Goal: Task Accomplishment & Management: Manage account settings

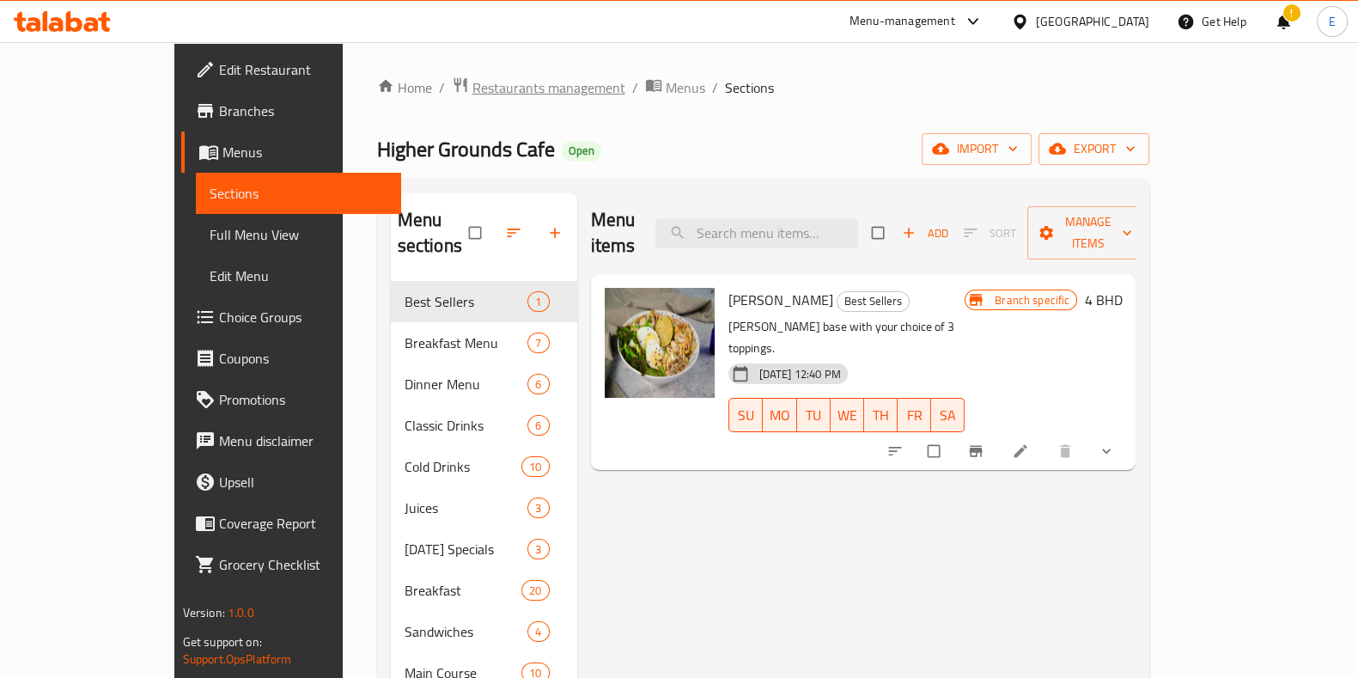
drag, startPoint x: 0, startPoint y: 0, endPoint x: 408, endPoint y: 93, distance: 418.6
click at [473, 93] on span "Restaurants management" at bounding box center [549, 87] width 153 height 21
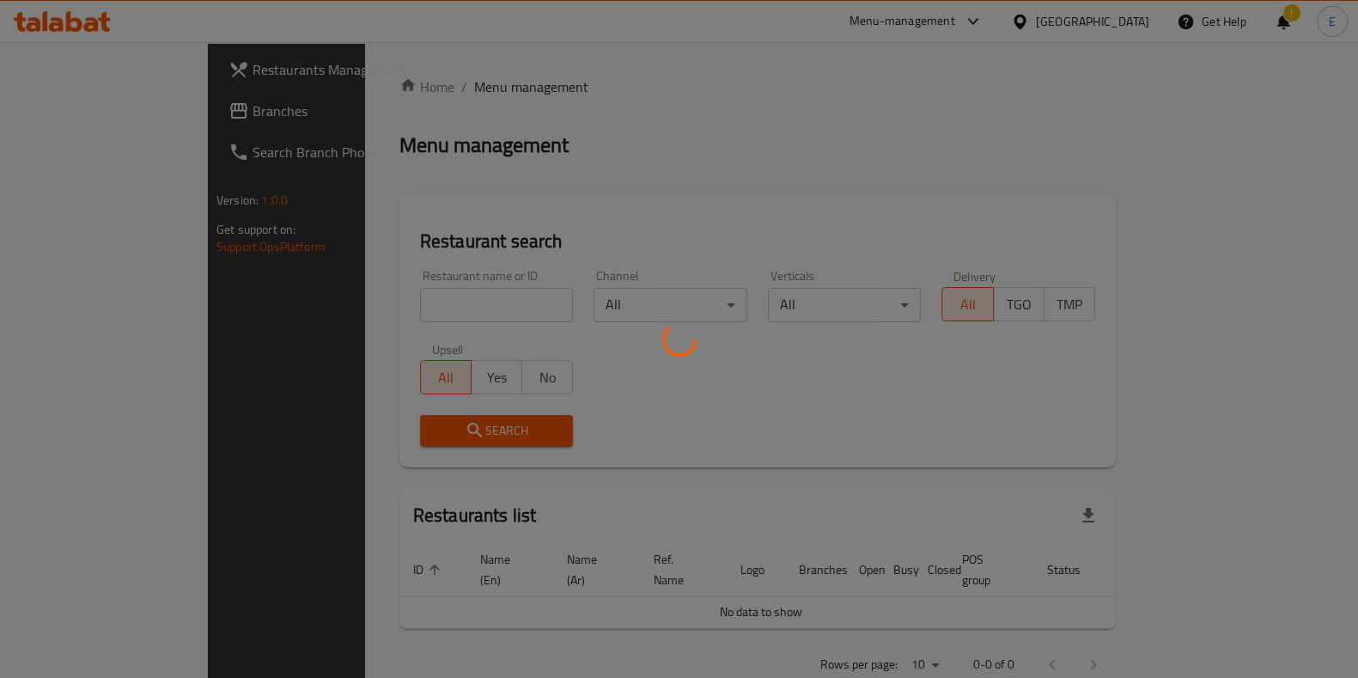
click at [390, 303] on div at bounding box center [679, 339] width 1358 height 678
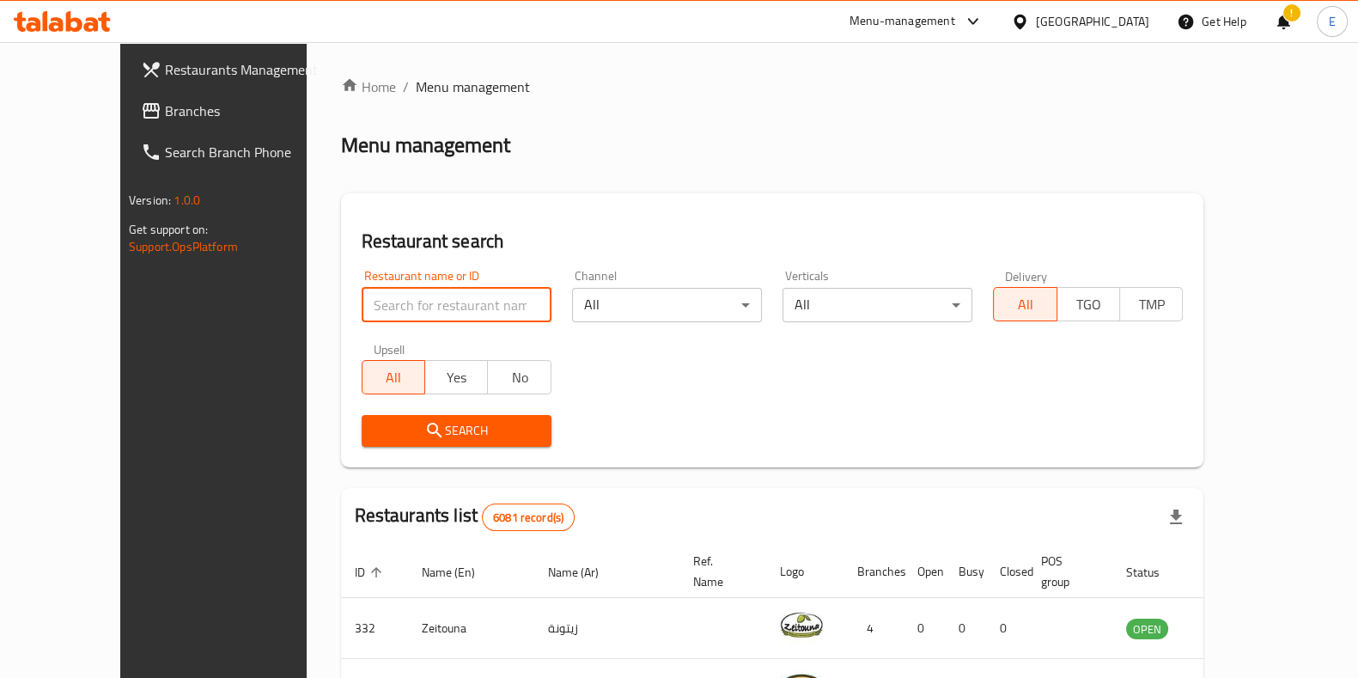
click at [386, 303] on input "search" at bounding box center [457, 305] width 190 height 34
type input "little"
click button "Search" at bounding box center [457, 431] width 190 height 32
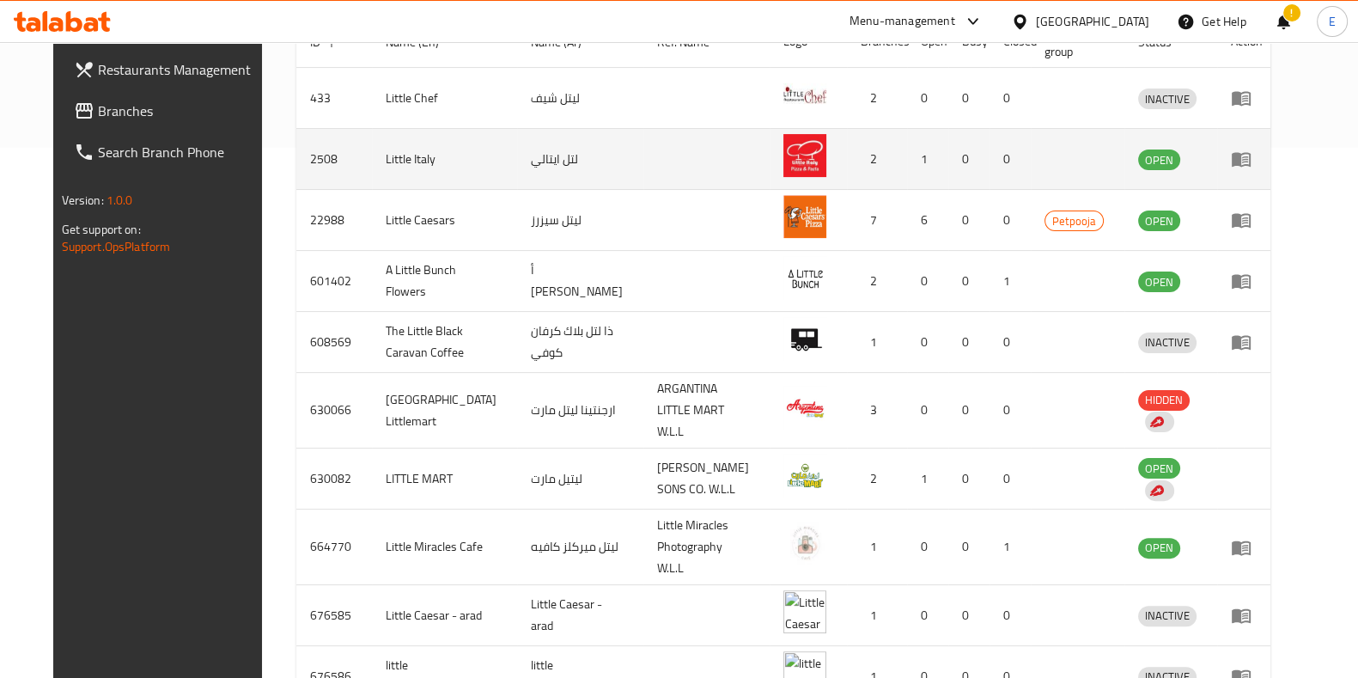
scroll to position [488, 0]
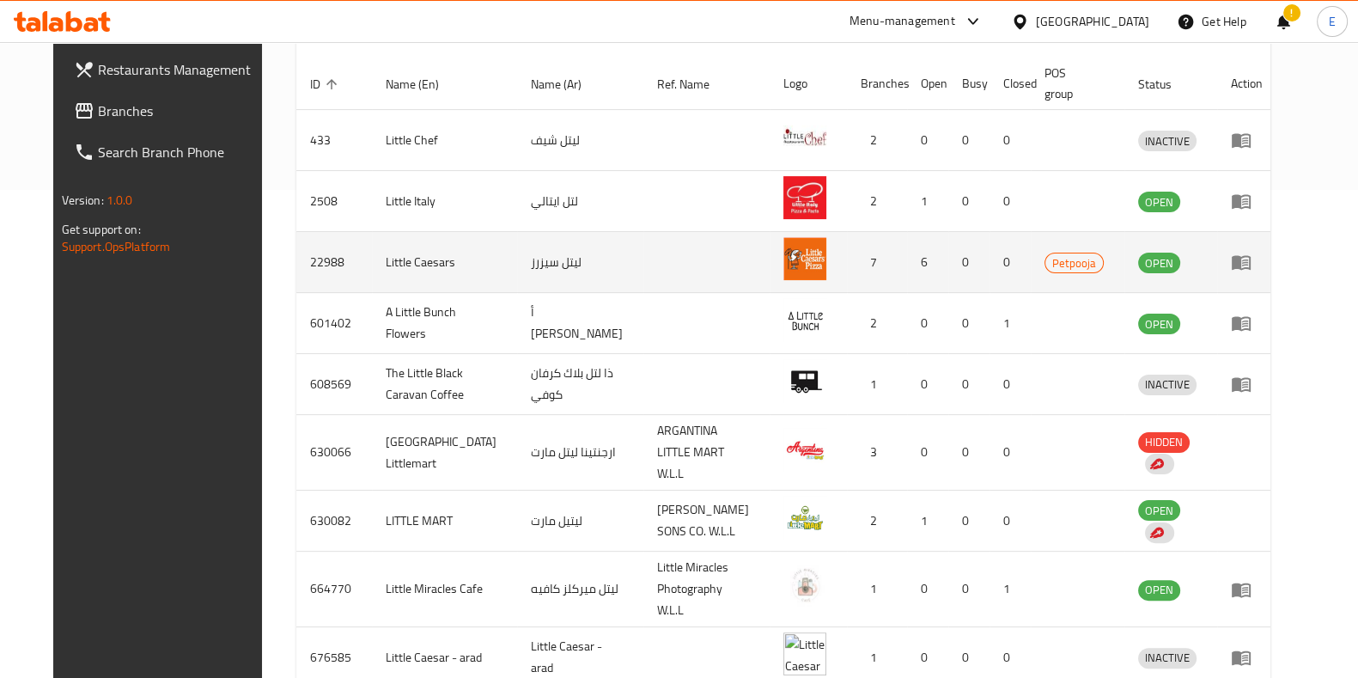
click at [1252, 265] on icon "enhanced table" at bounding box center [1241, 262] width 21 height 21
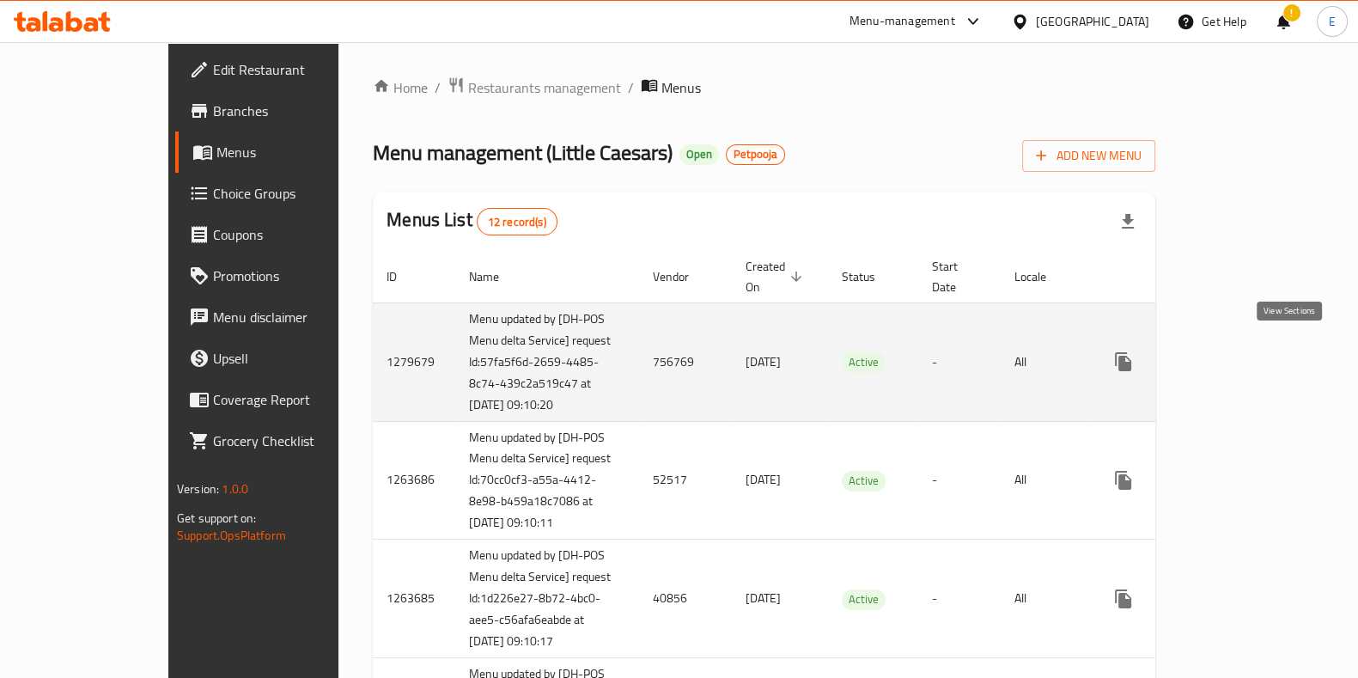
click at [1258, 351] on icon "enhanced table" at bounding box center [1247, 361] width 21 height 21
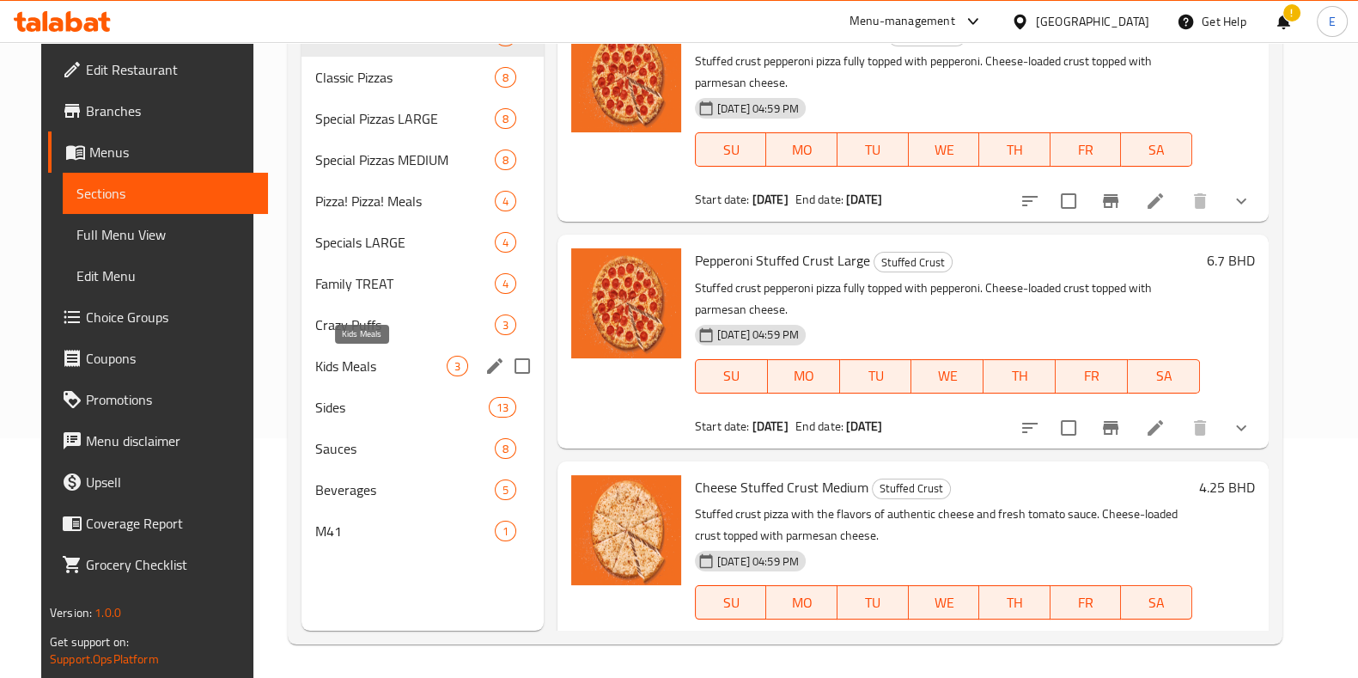
scroll to position [241, 0]
click at [386, 539] on span "M41" at bounding box center [380, 530] width 131 height 21
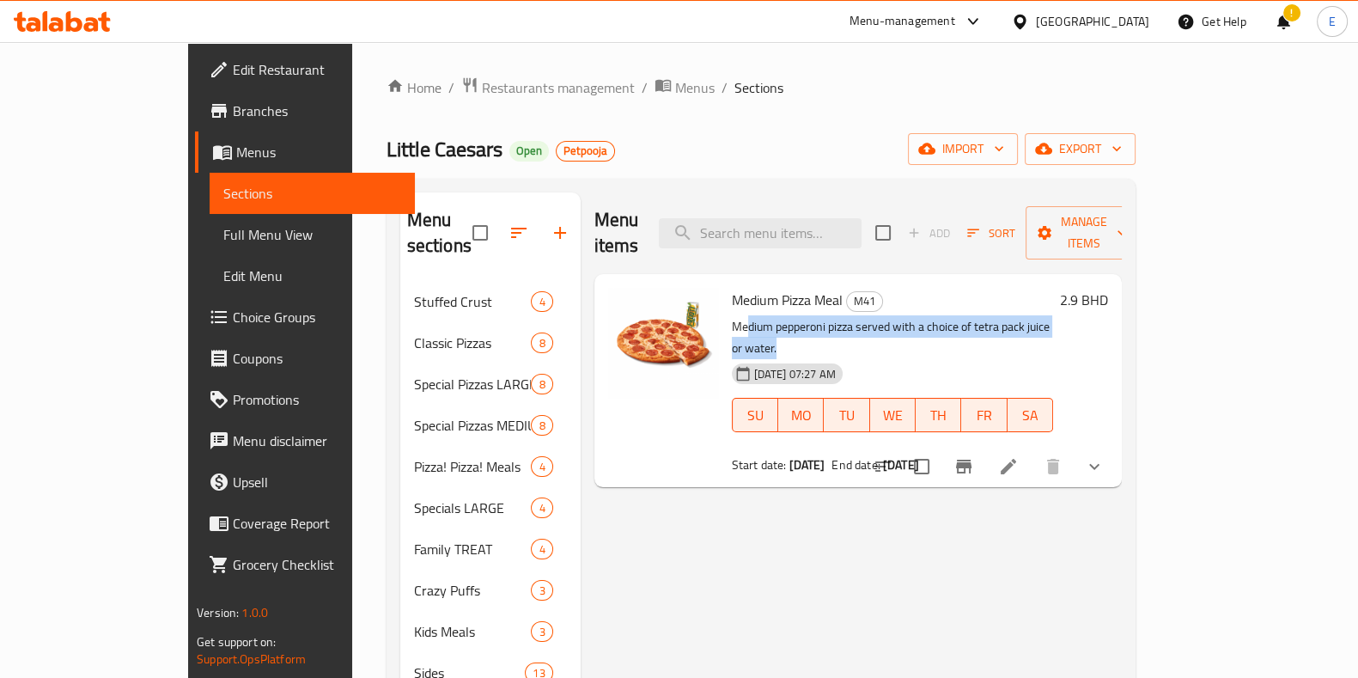
drag, startPoint x: 702, startPoint y: 300, endPoint x: 1138, endPoint y: 298, distance: 436.5
click at [1053, 316] on p "Medium pepperoni pizza served with a choice of tetra pack juice or water." at bounding box center [892, 337] width 321 height 43
drag, startPoint x: 538, startPoint y: 193, endPoint x: 538, endPoint y: 166, distance: 27.5
click at [538, 166] on div "Home / Restaurants management / Menus / Sections Little Caesars Open Petpooja i…" at bounding box center [761, 480] width 749 height 808
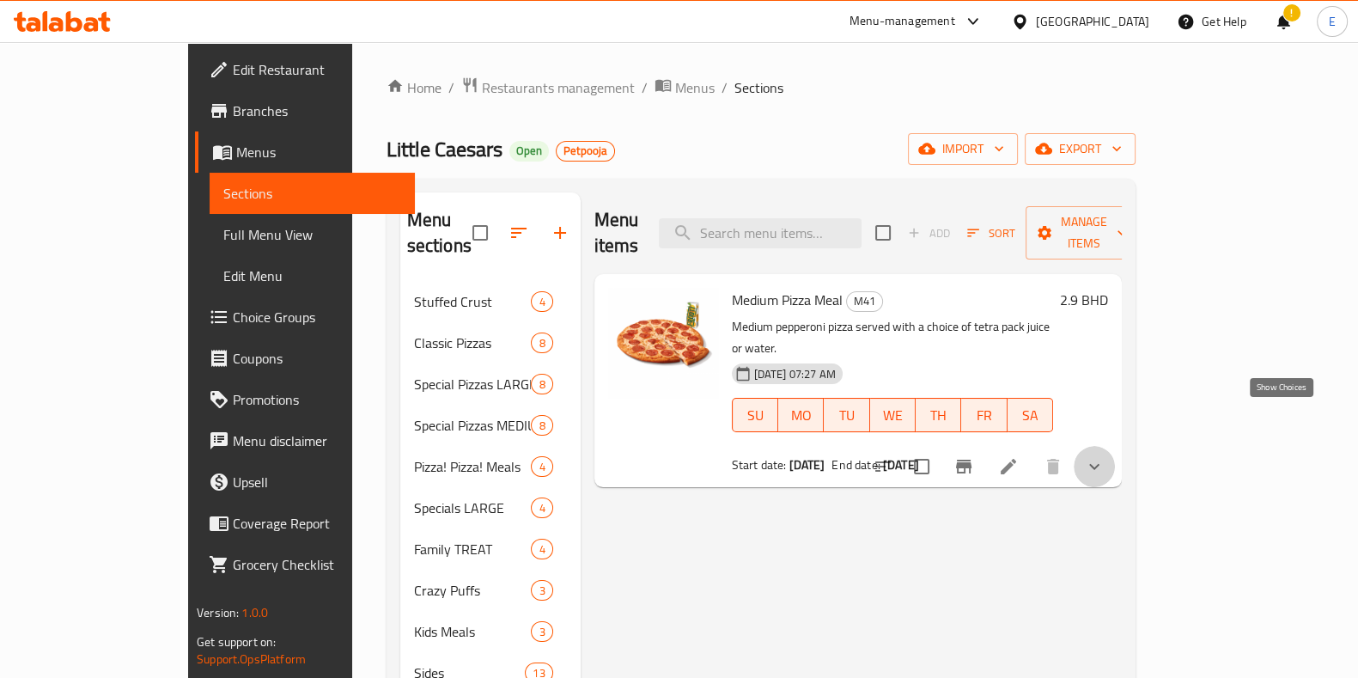
click at [1105, 456] on icon "show more" at bounding box center [1094, 466] width 21 height 21
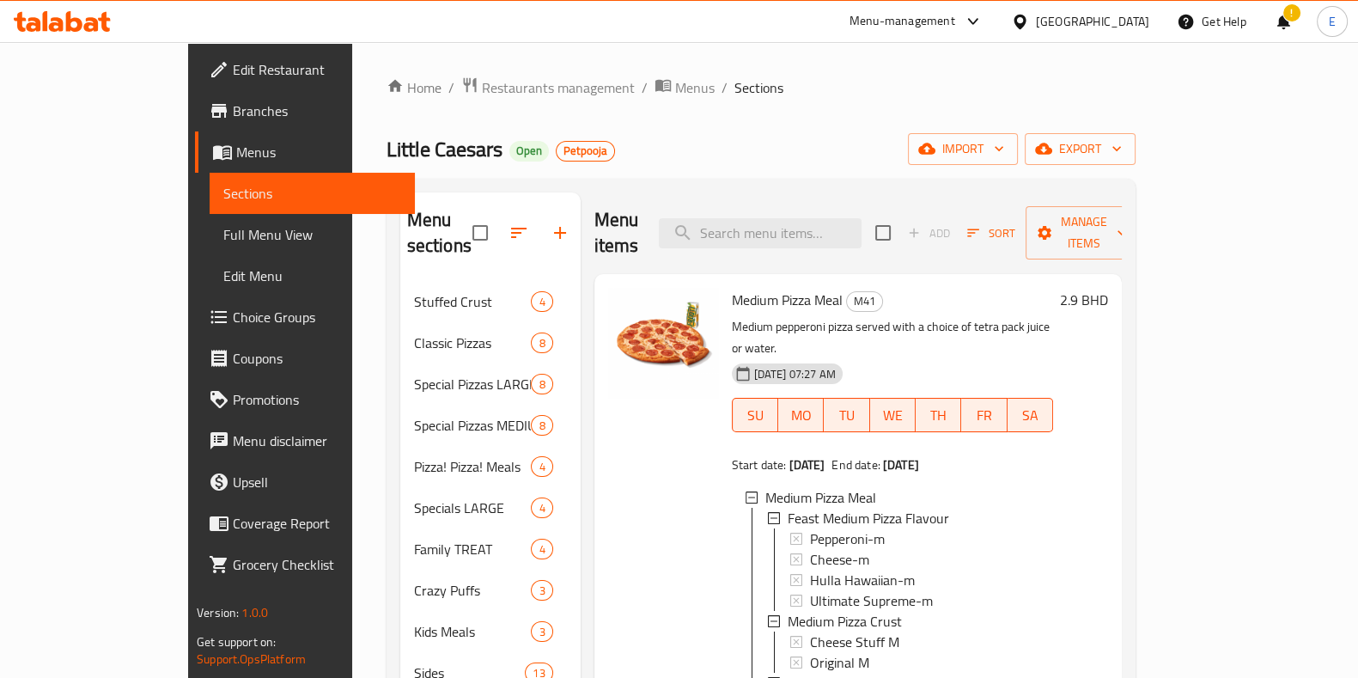
drag, startPoint x: 413, startPoint y: 66, endPoint x: 957, endPoint y: 151, distance: 550.5
click at [957, 151] on div "Little Caesars Open Petpooja import export" at bounding box center [761, 149] width 749 height 32
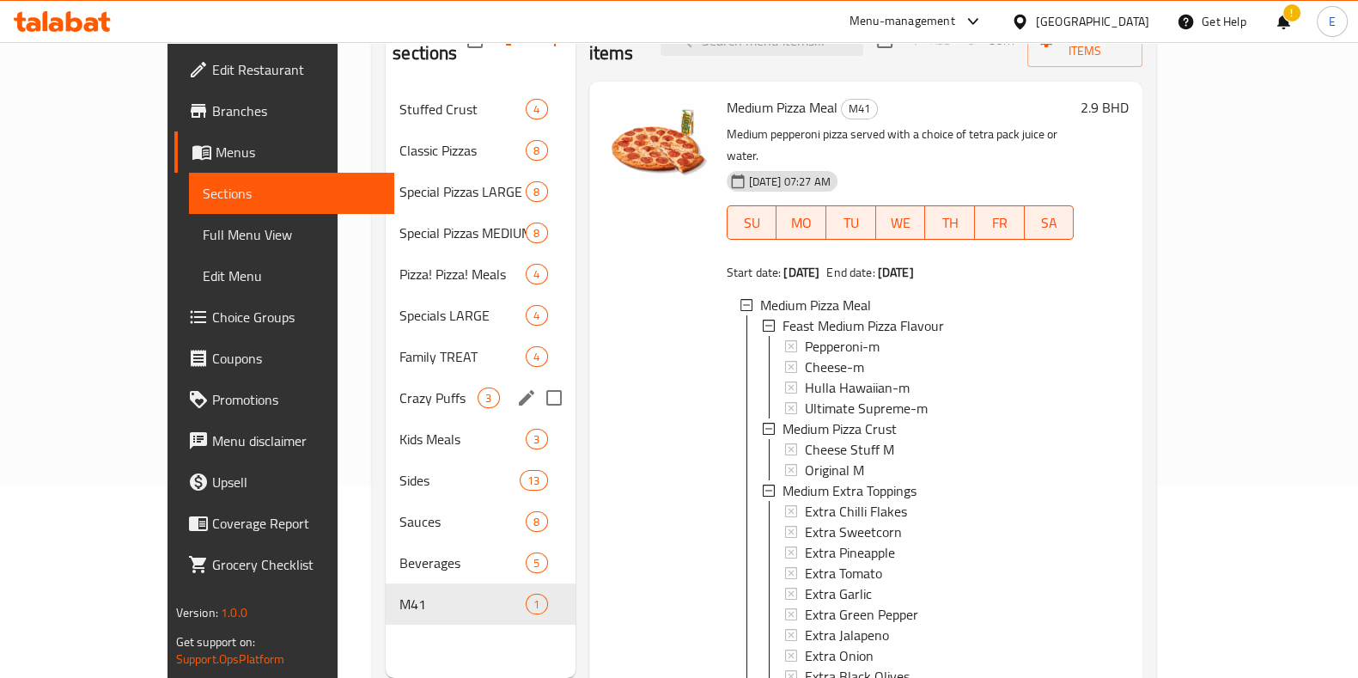
scroll to position [241, 0]
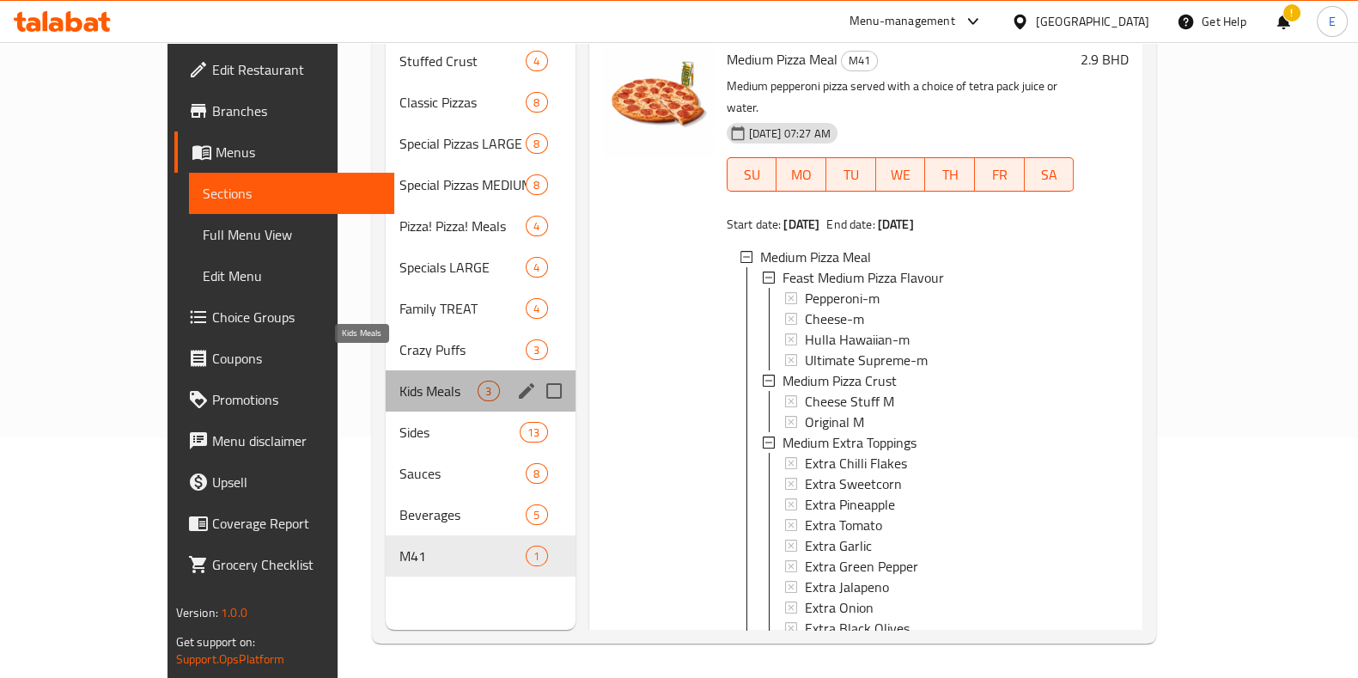
click at [400, 381] on span "Kids Meals" at bounding box center [439, 391] width 78 height 21
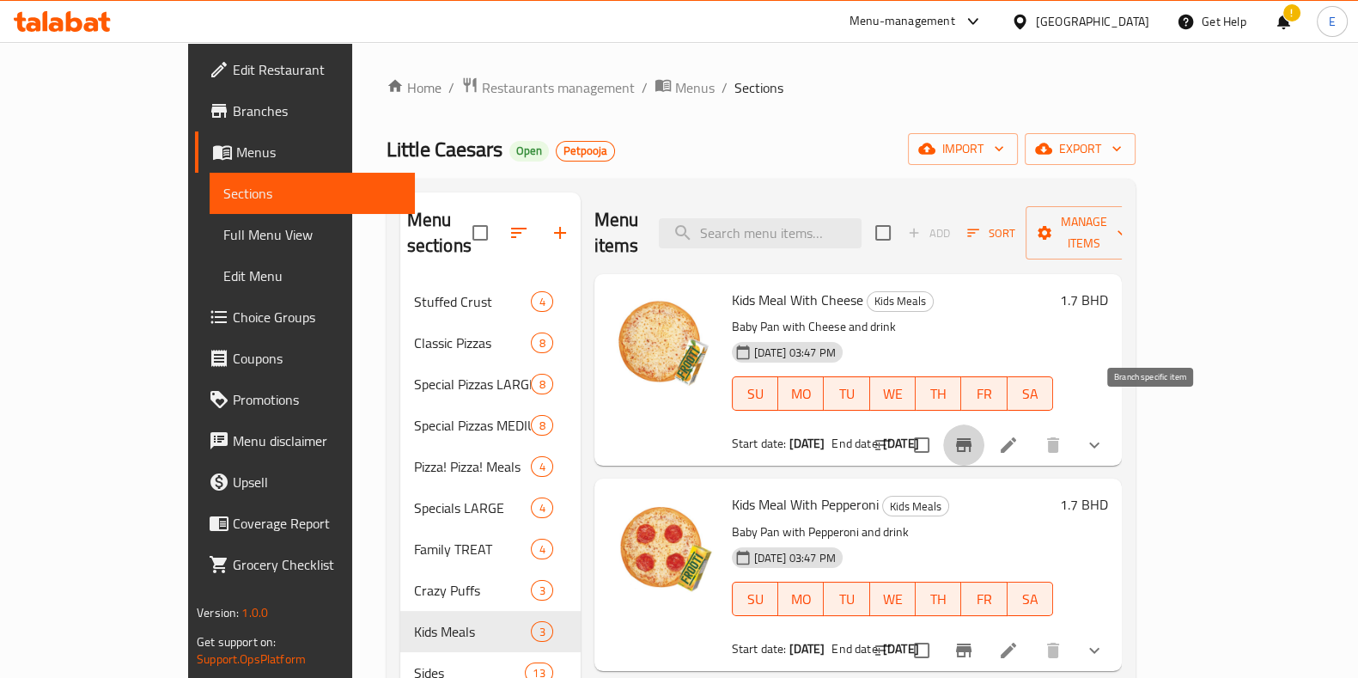
click at [974, 435] on icon "Branch-specific-item" at bounding box center [964, 445] width 21 height 21
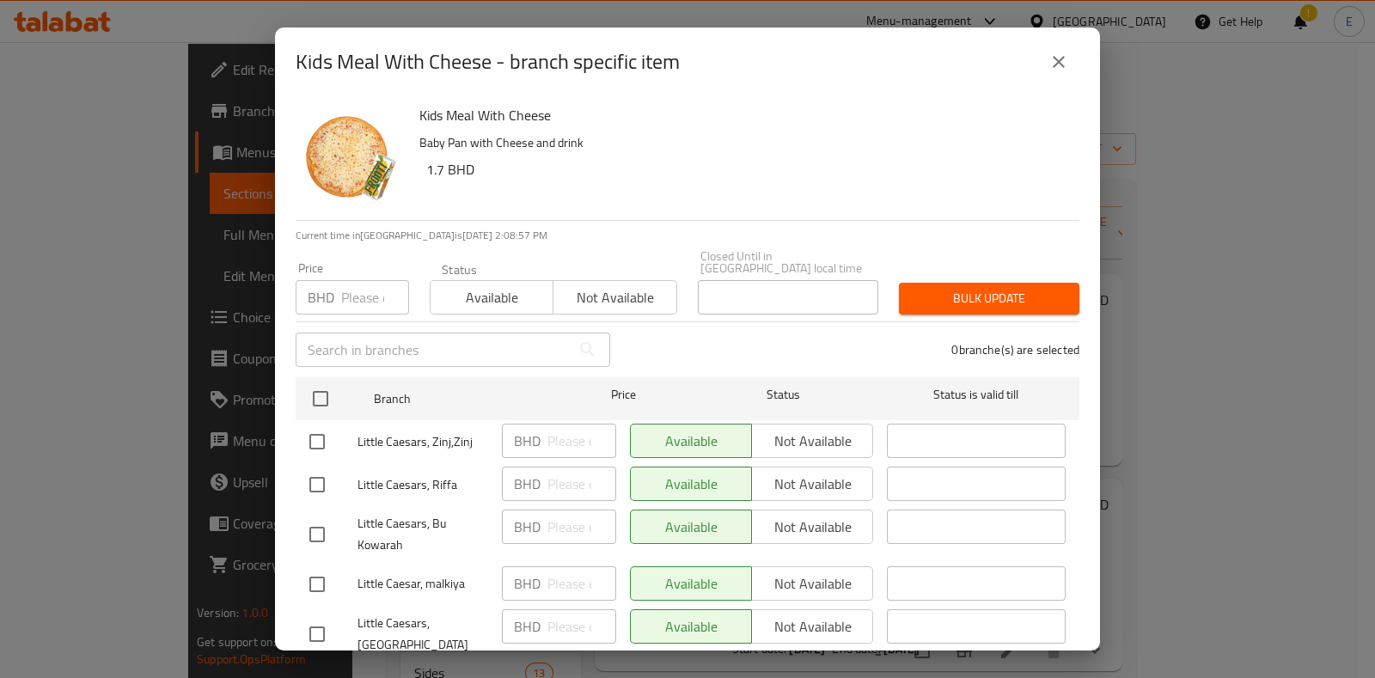
click at [1047, 58] on button "close" at bounding box center [1058, 61] width 41 height 41
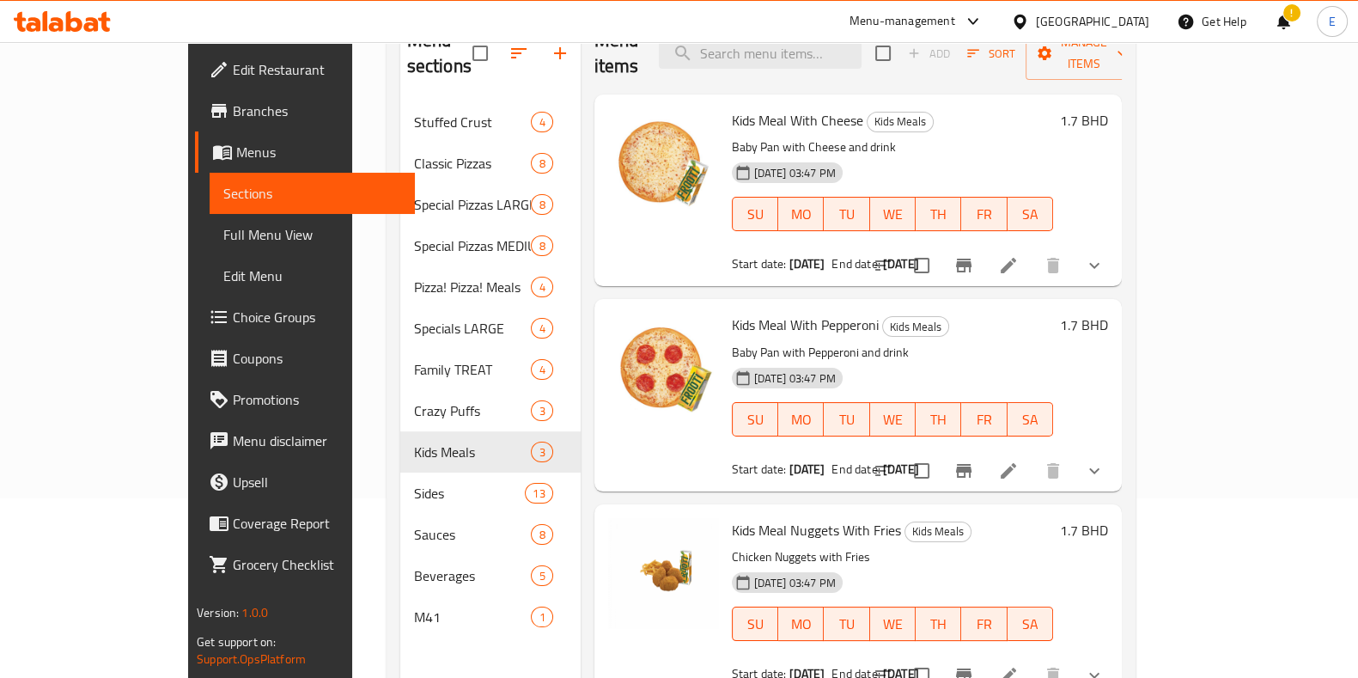
scroll to position [214, 0]
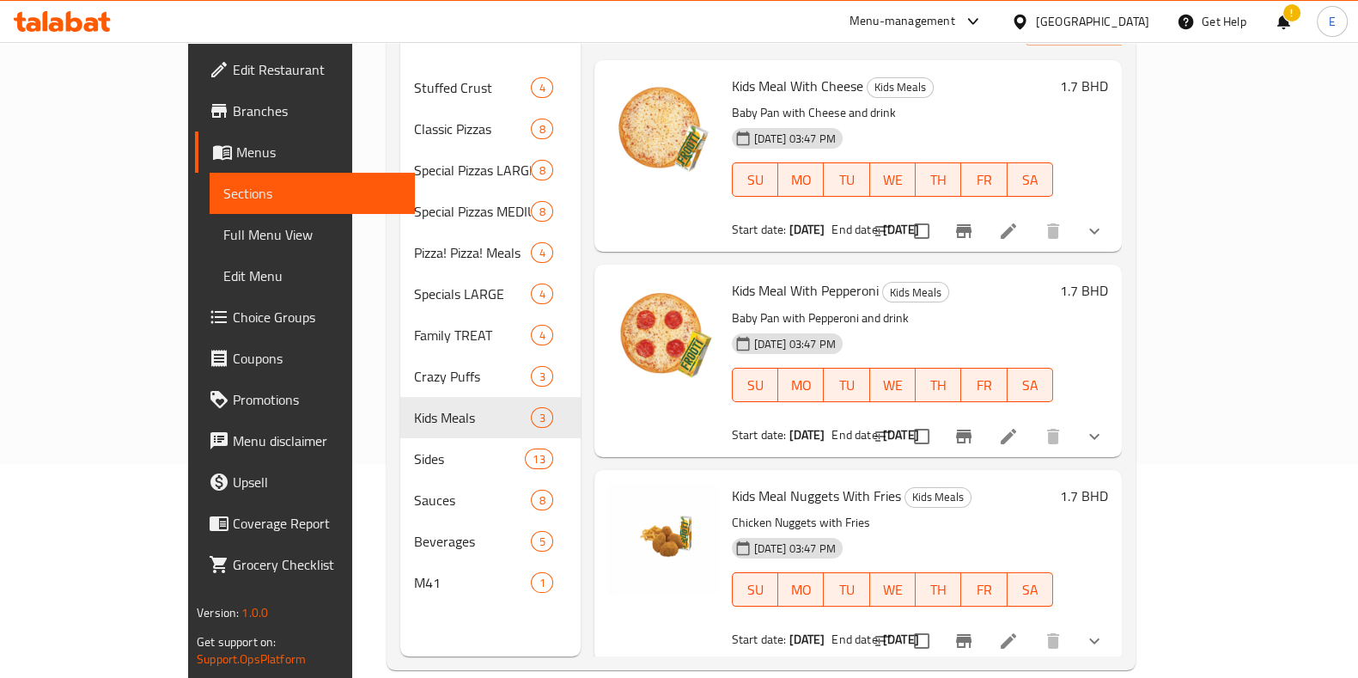
click at [1115, 219] on button "show more" at bounding box center [1094, 231] width 41 height 41
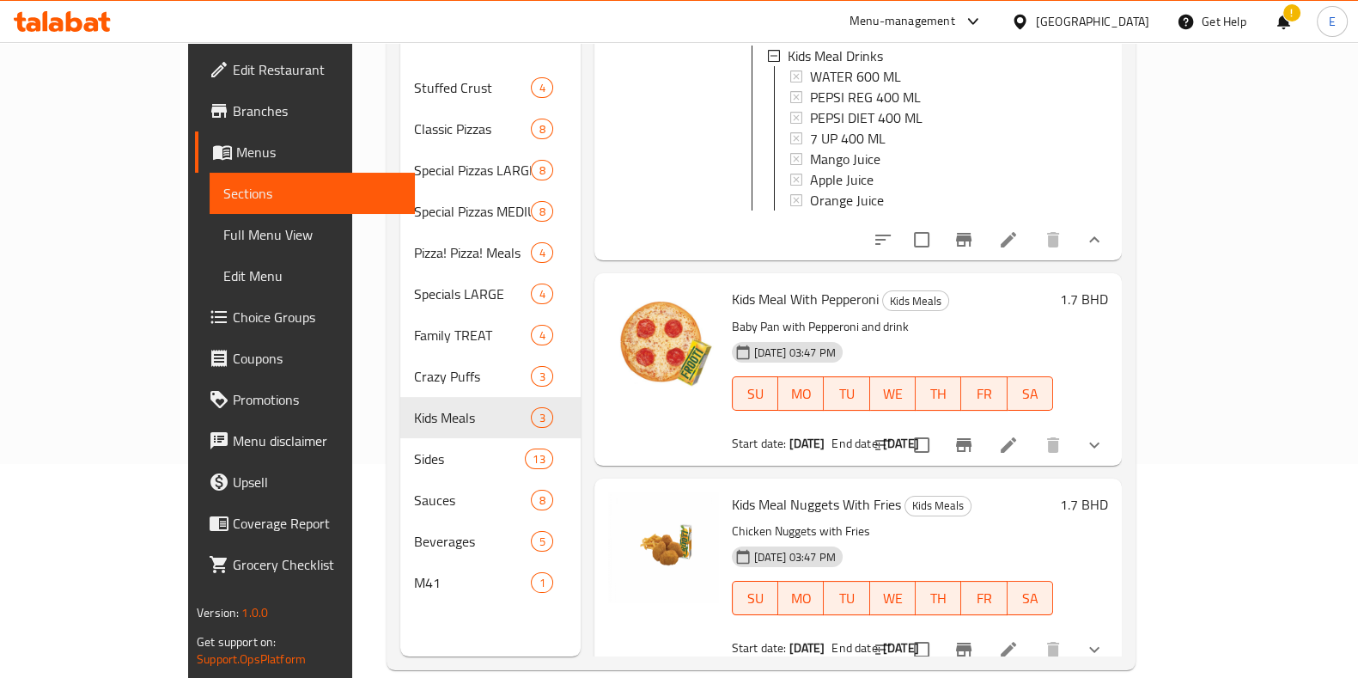
scroll to position [229, 0]
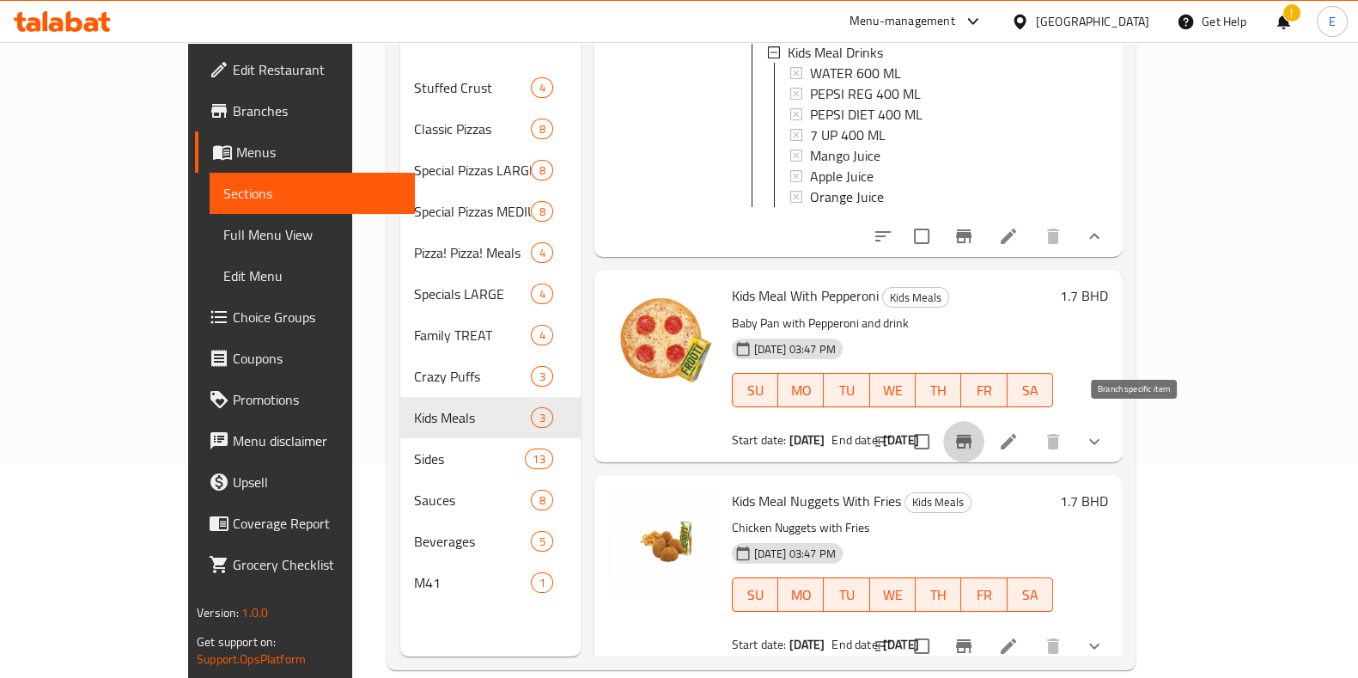
click at [985, 430] on button "Branch-specific-item" at bounding box center [963, 441] width 41 height 41
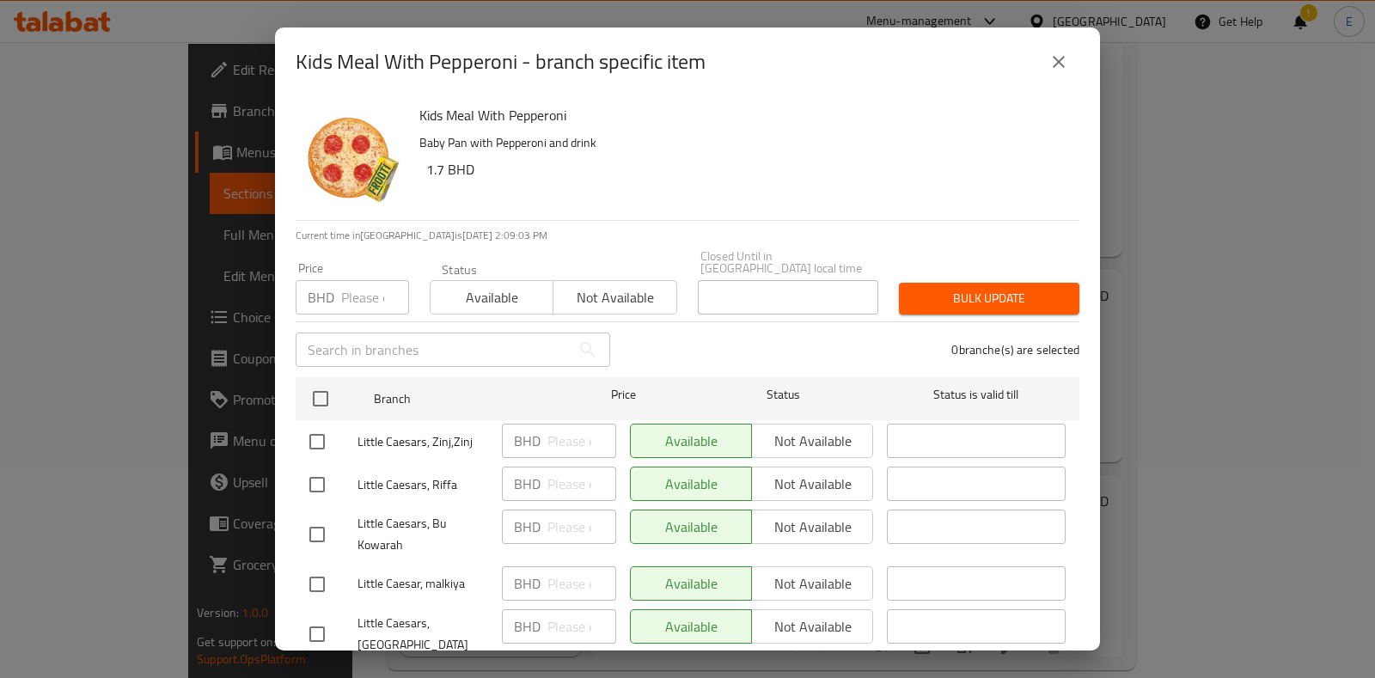
click at [1057, 70] on icon "close" at bounding box center [1058, 62] width 21 height 21
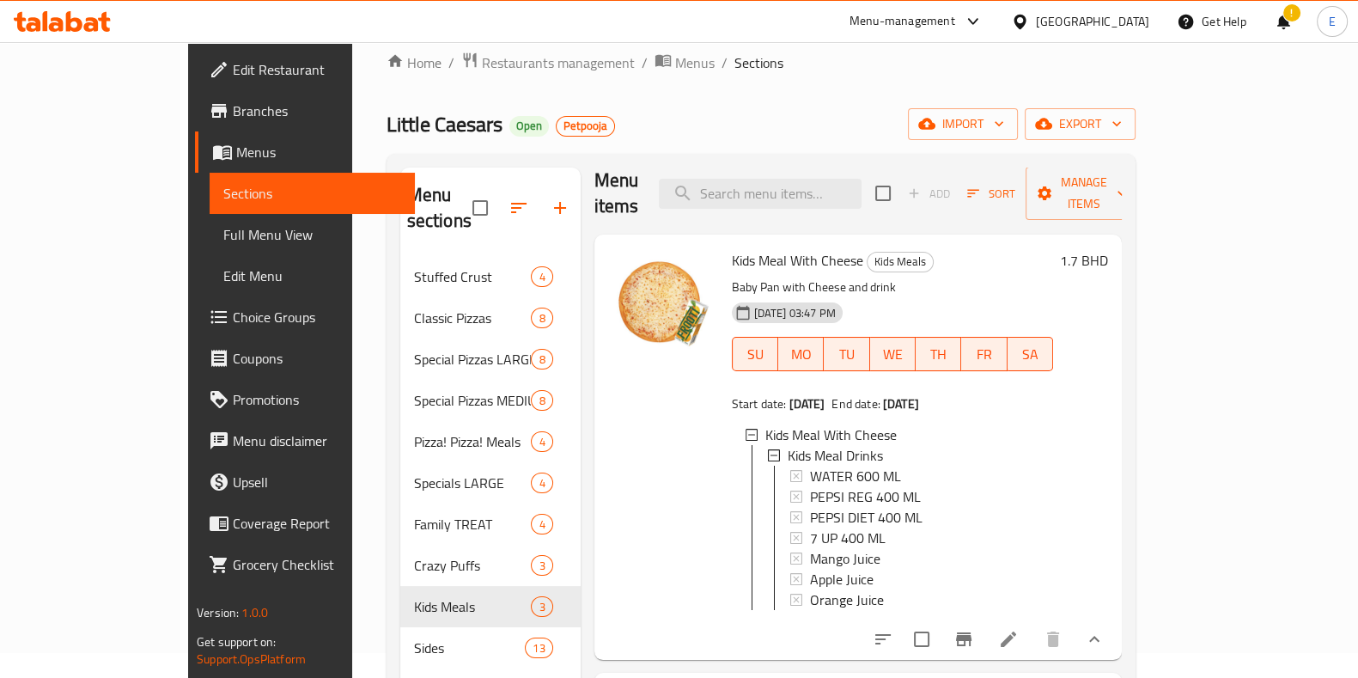
scroll to position [0, 0]
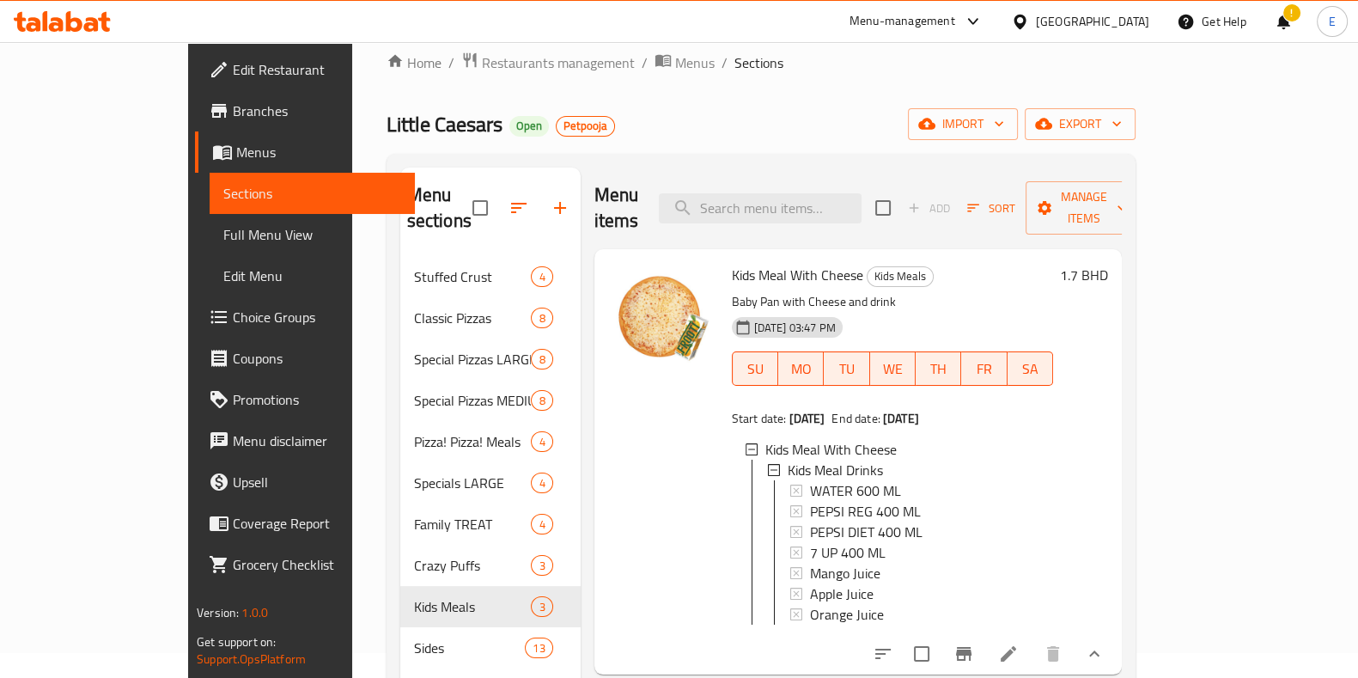
drag, startPoint x: 681, startPoint y: 628, endPoint x: 552, endPoint y: 620, distance: 129.1
drag, startPoint x: 552, startPoint y: 620, endPoint x: 550, endPoint y: 637, distance: 16.5
click at [595, 637] on div "Kids Meal With Cheese Kids Meals Baby Pan with Cheese and drink 24-03-2025 03:4…" at bounding box center [859, 461] width 528 height 425
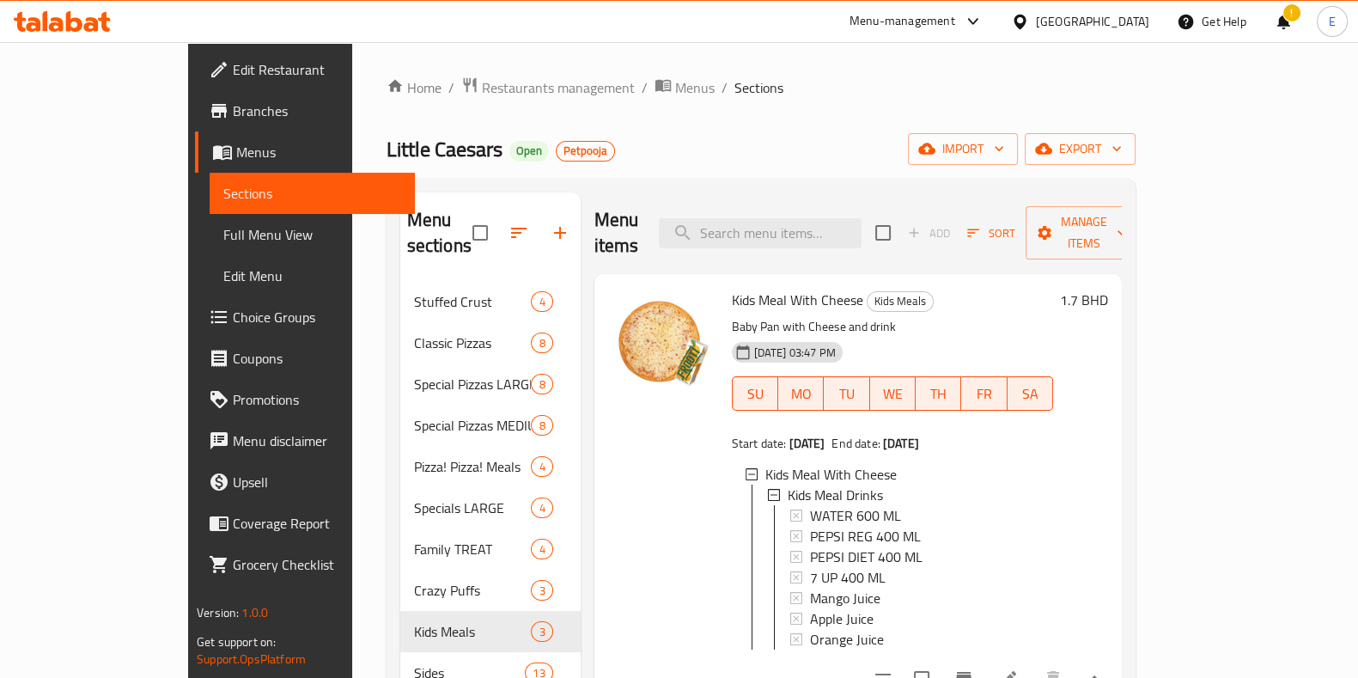
drag, startPoint x: 558, startPoint y: 264, endPoint x: 539, endPoint y: 244, distance: 27.9
drag, startPoint x: 539, startPoint y: 244, endPoint x: 532, endPoint y: 170, distance: 74.2
drag, startPoint x: 532, startPoint y: 170, endPoint x: 501, endPoint y: 156, distance: 33.8
click at [501, 156] on div "Little Caesars Open Petpooja import export" at bounding box center [761, 149] width 749 height 32
drag, startPoint x: 254, startPoint y: 180, endPoint x: 542, endPoint y: 167, distance: 288.1
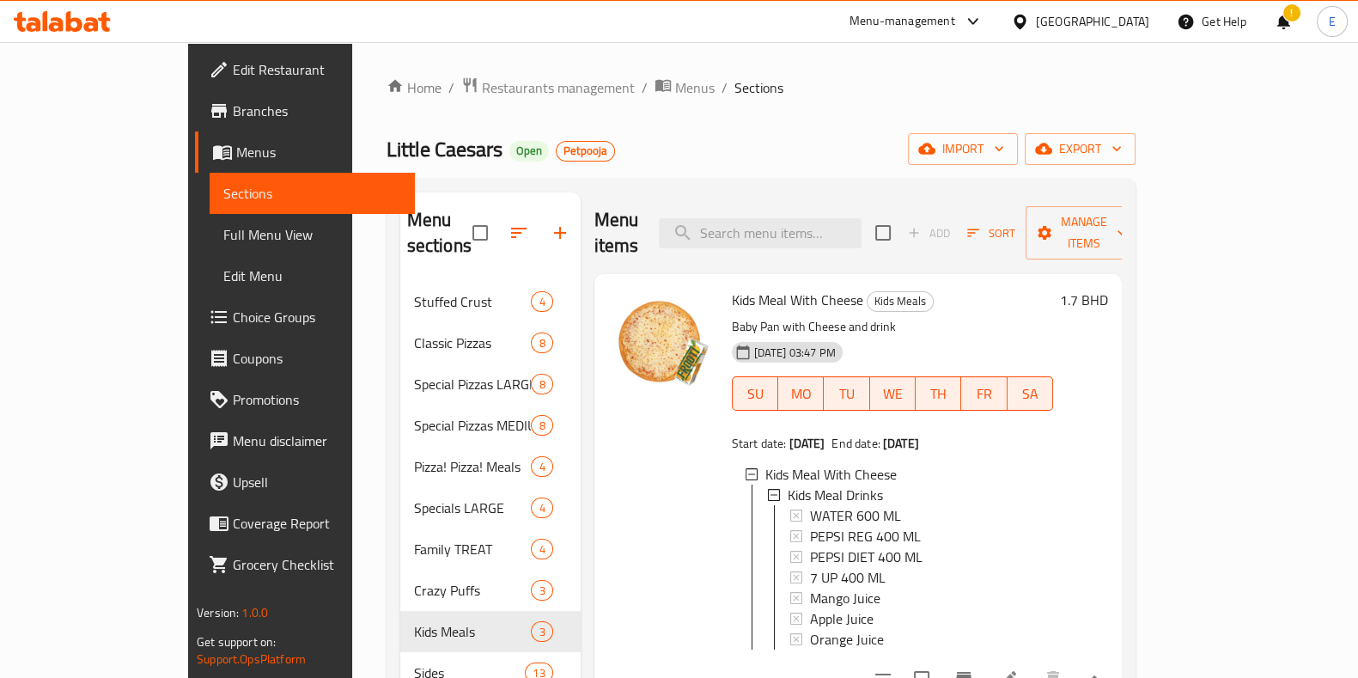
drag, startPoint x: 542, startPoint y: 167, endPoint x: 534, endPoint y: 151, distance: 17.7
click at [534, 151] on div "Little Caesars Open Petpooja import export" at bounding box center [761, 149] width 749 height 32
